Goal: Communication & Community: Answer question/provide support

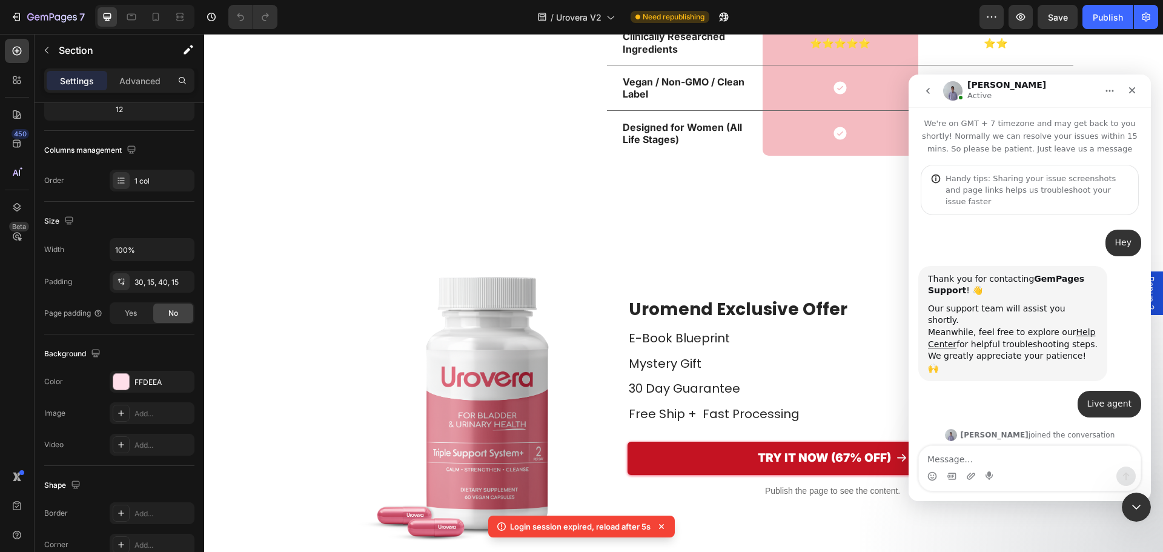
scroll to position [2, 0]
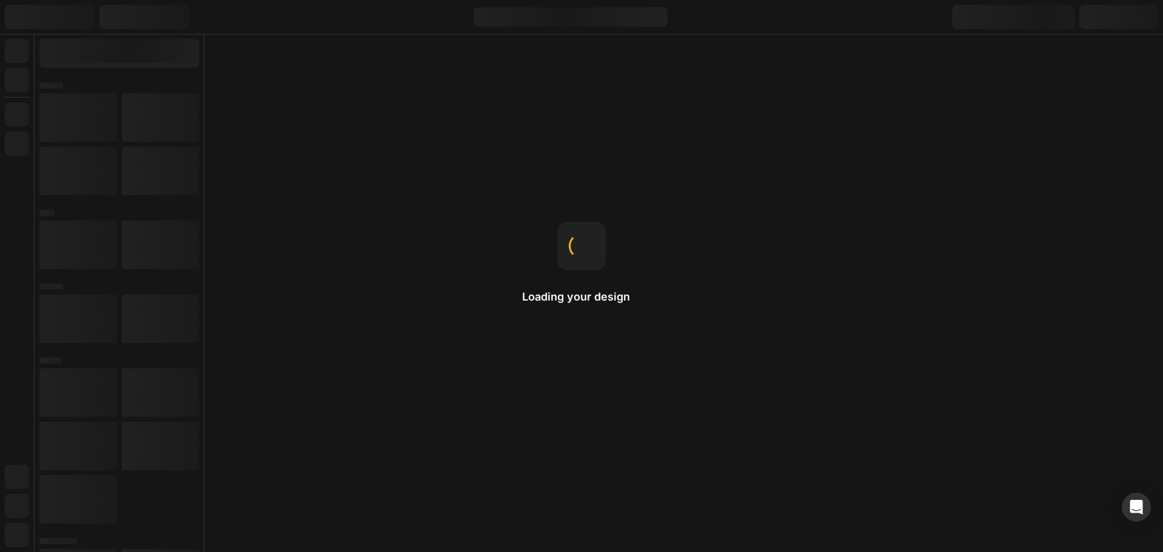
click at [1138, 497] on div "Open Intercom Messenger" at bounding box center [1136, 506] width 29 height 29
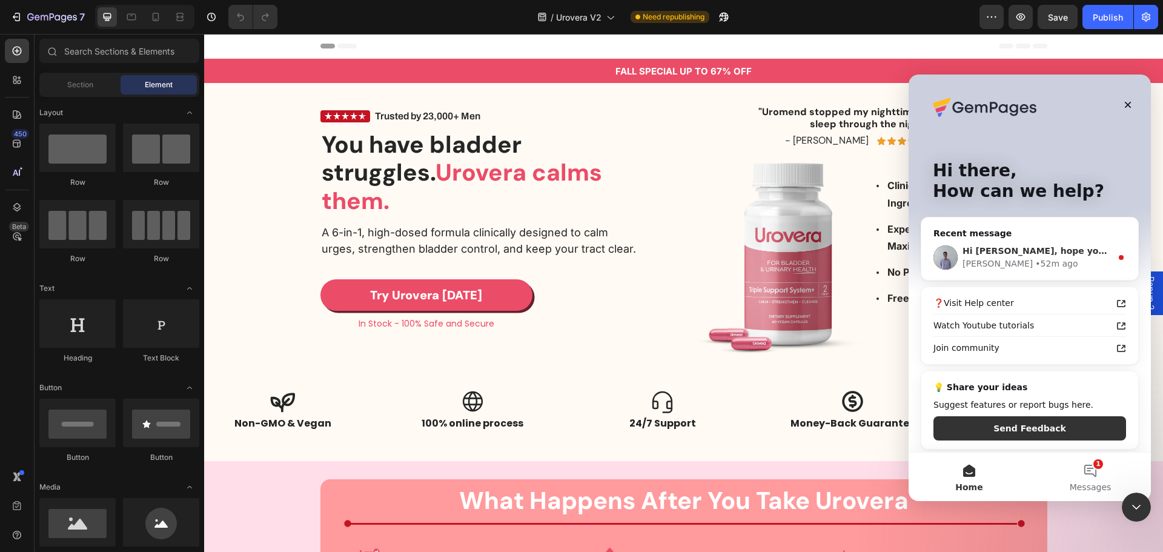
click at [1035, 263] on div "• 52m ago" at bounding box center [1056, 263] width 42 height 13
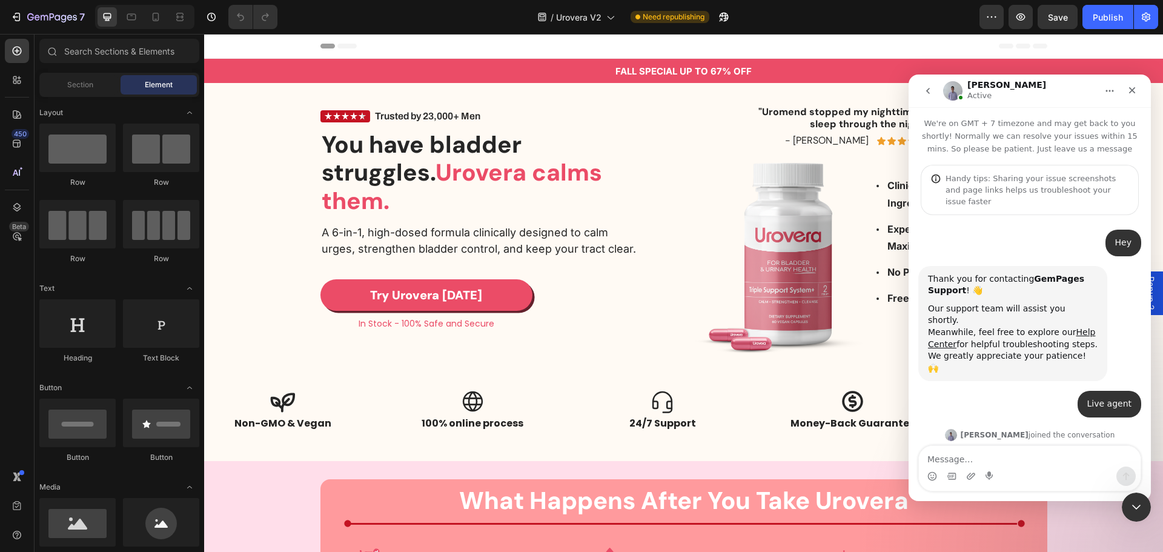
scroll to position [110, 0]
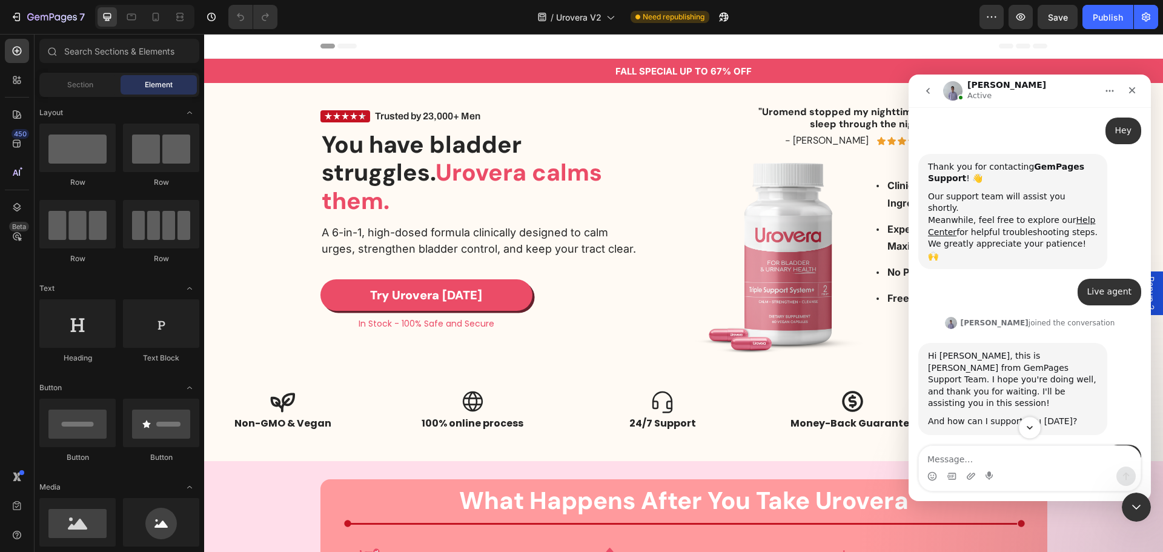
drag, startPoint x: 996, startPoint y: 461, endPoint x: 1037, endPoint y: 434, distance: 48.9
click at [997, 459] on textarea "Message…" at bounding box center [1030, 456] width 222 height 21
click at [1032, 422] on icon "Scroll to bottom" at bounding box center [1029, 427] width 11 height 11
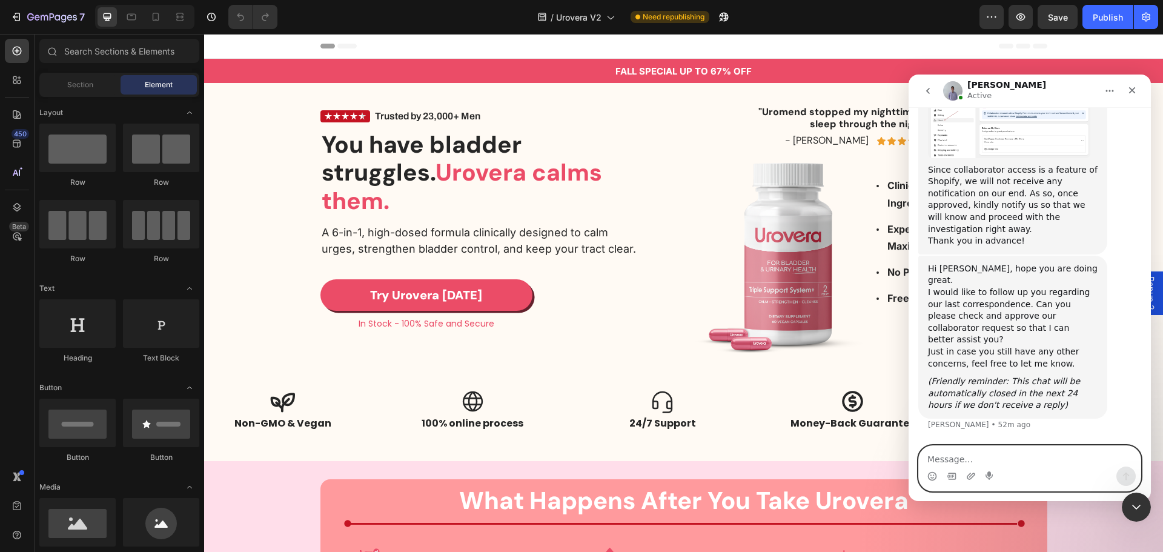
click at [1014, 452] on textarea "Message…" at bounding box center [1030, 456] width 222 height 21
type textarea "accepted"
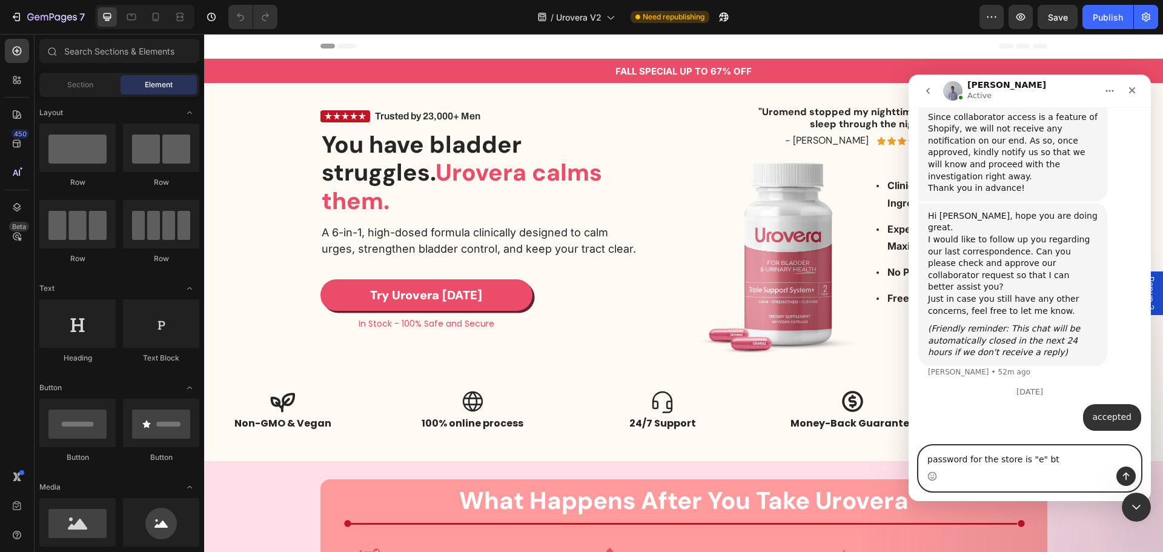
type textarea "password for the store is "e" btw"
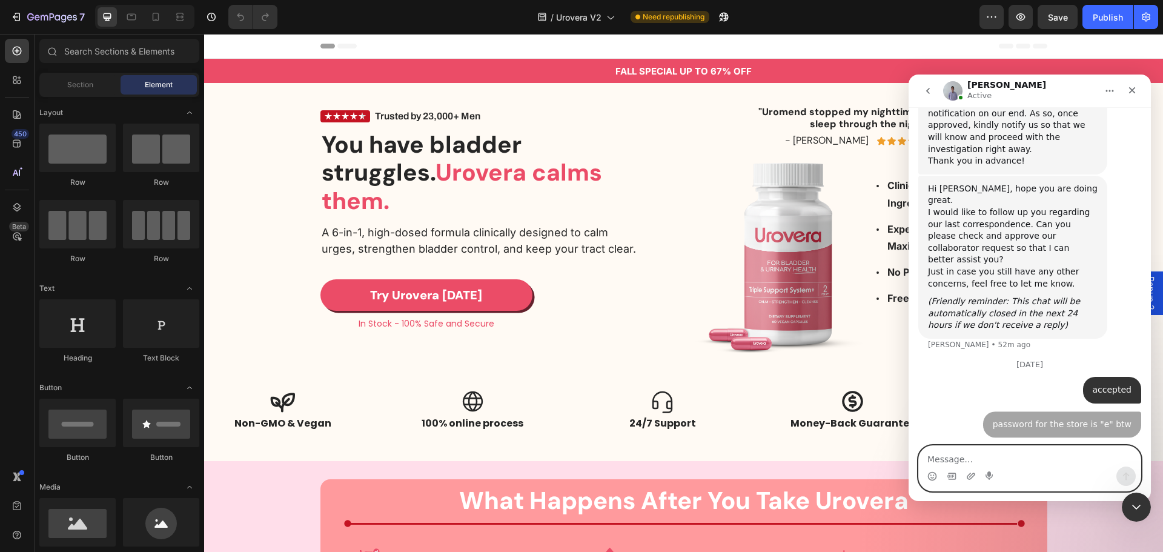
scroll to position [1444, 0]
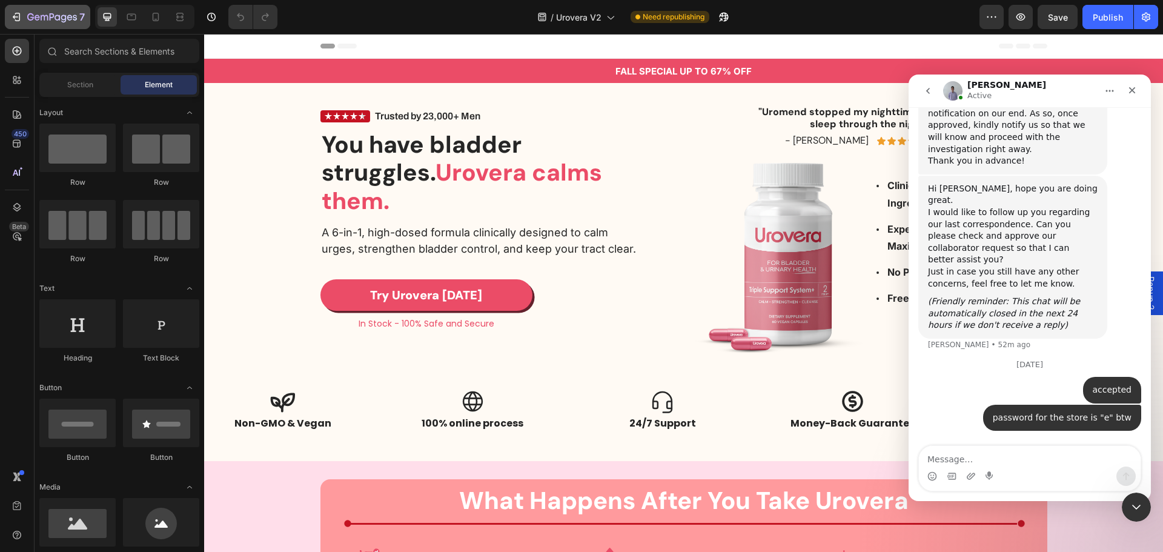
click at [31, 15] on icon "button" at bounding box center [52, 18] width 50 height 10
